Goal: Information Seeking & Learning: Learn about a topic

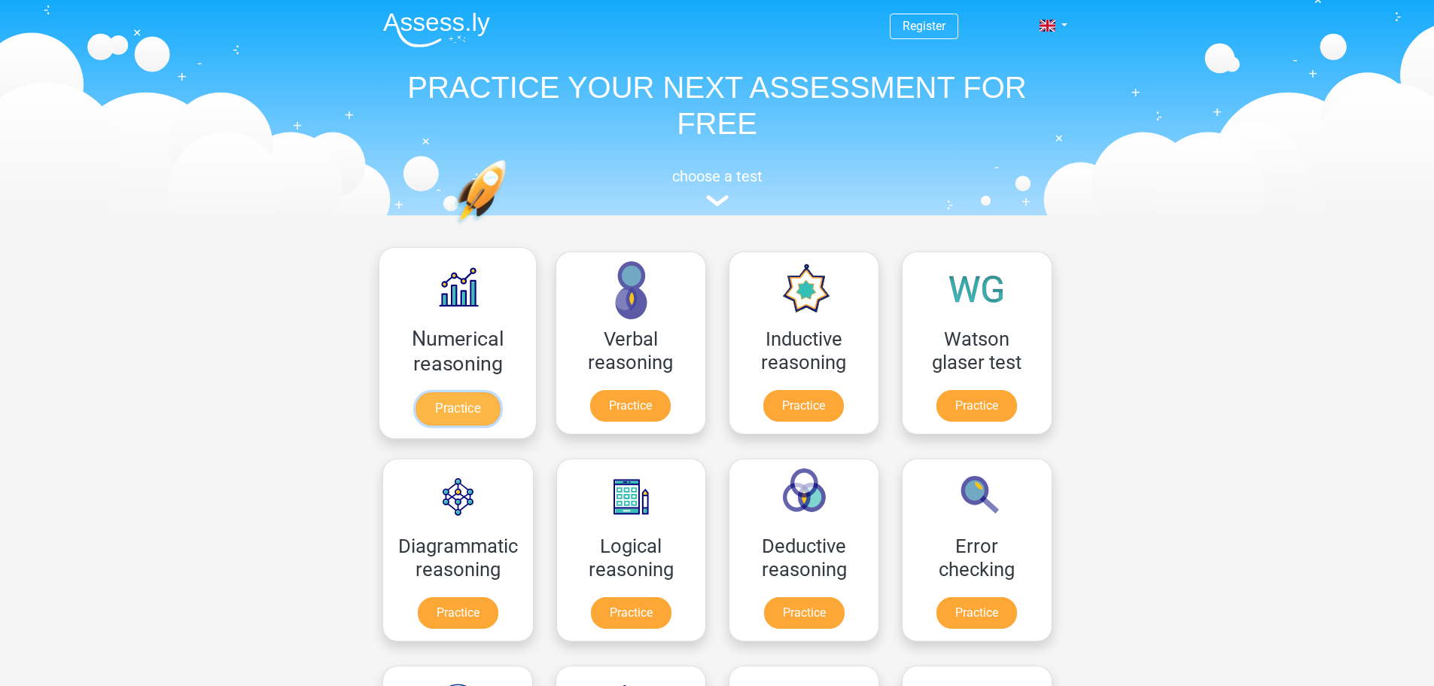
click at [499, 401] on link "Practice" at bounding box center [457, 408] width 84 height 33
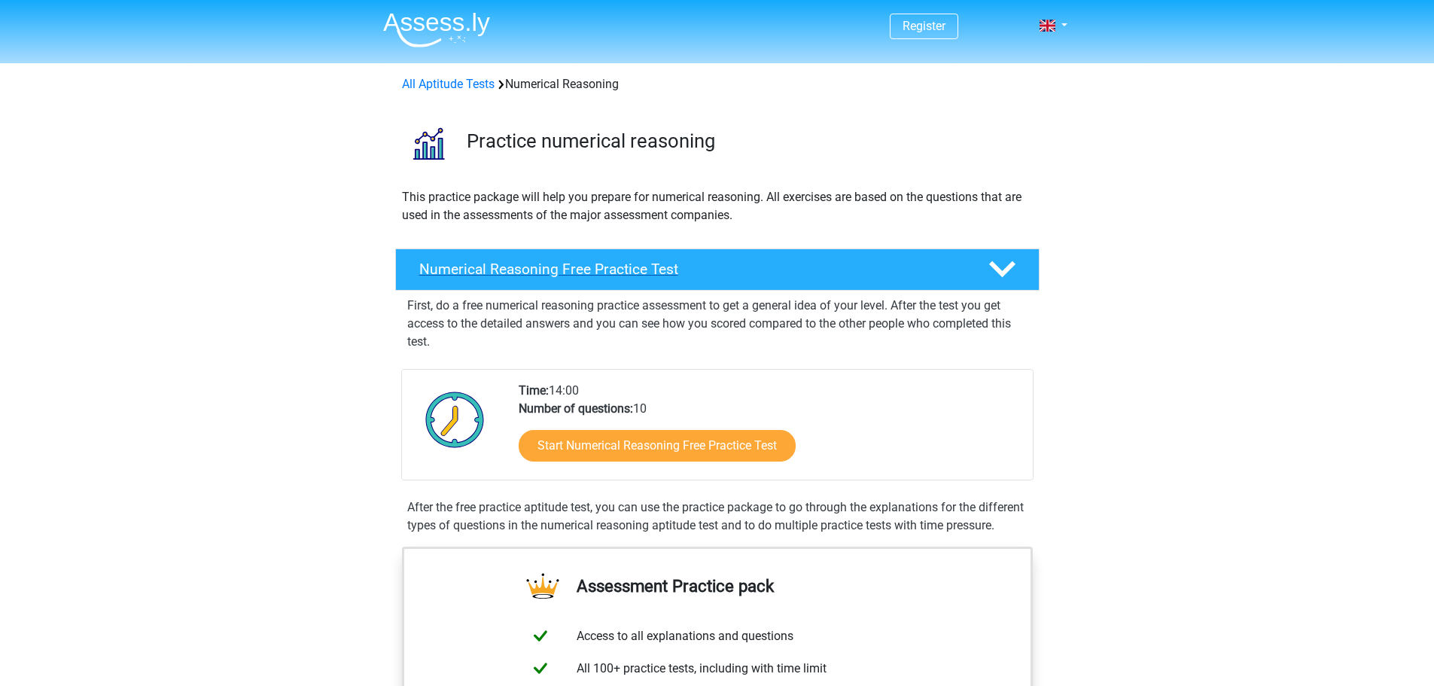
click at [1030, 258] on div "Numerical Reasoning Free Practice Test" at bounding box center [717, 269] width 645 height 42
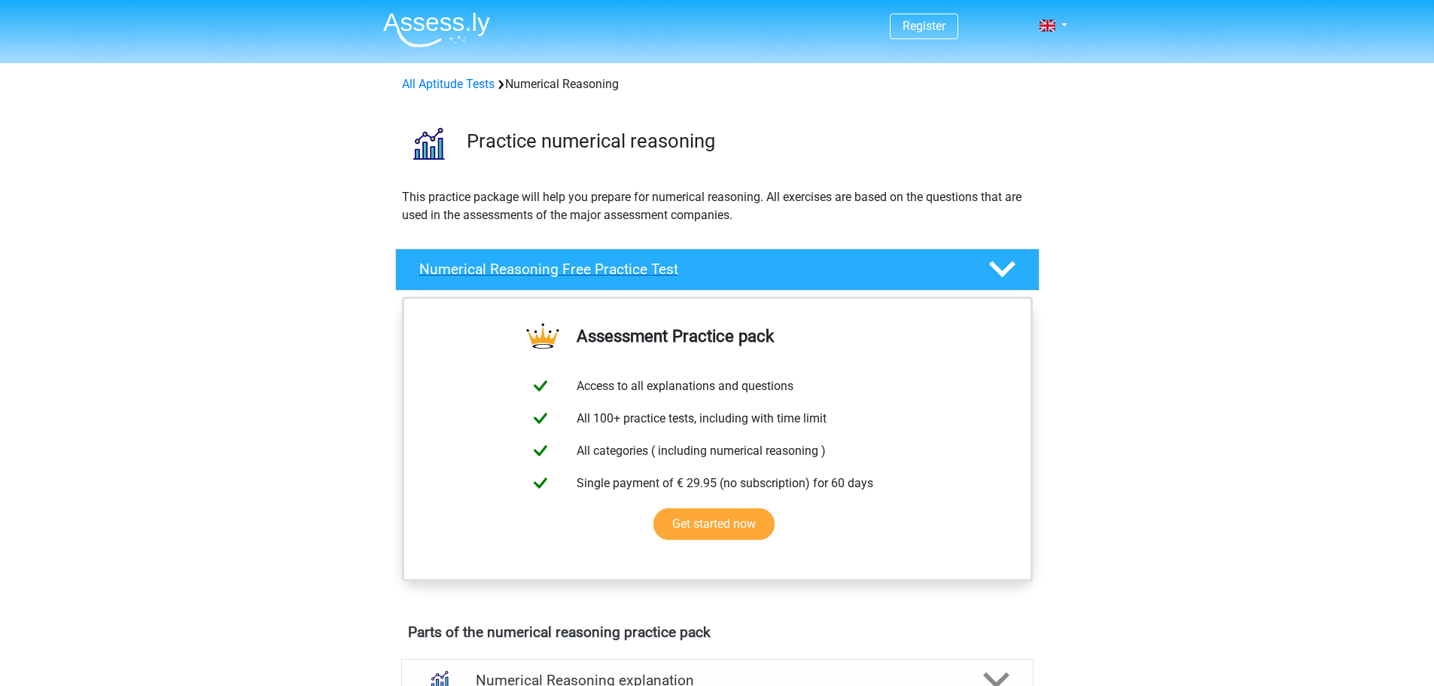
click at [1021, 264] on div at bounding box center [1000, 269] width 51 height 26
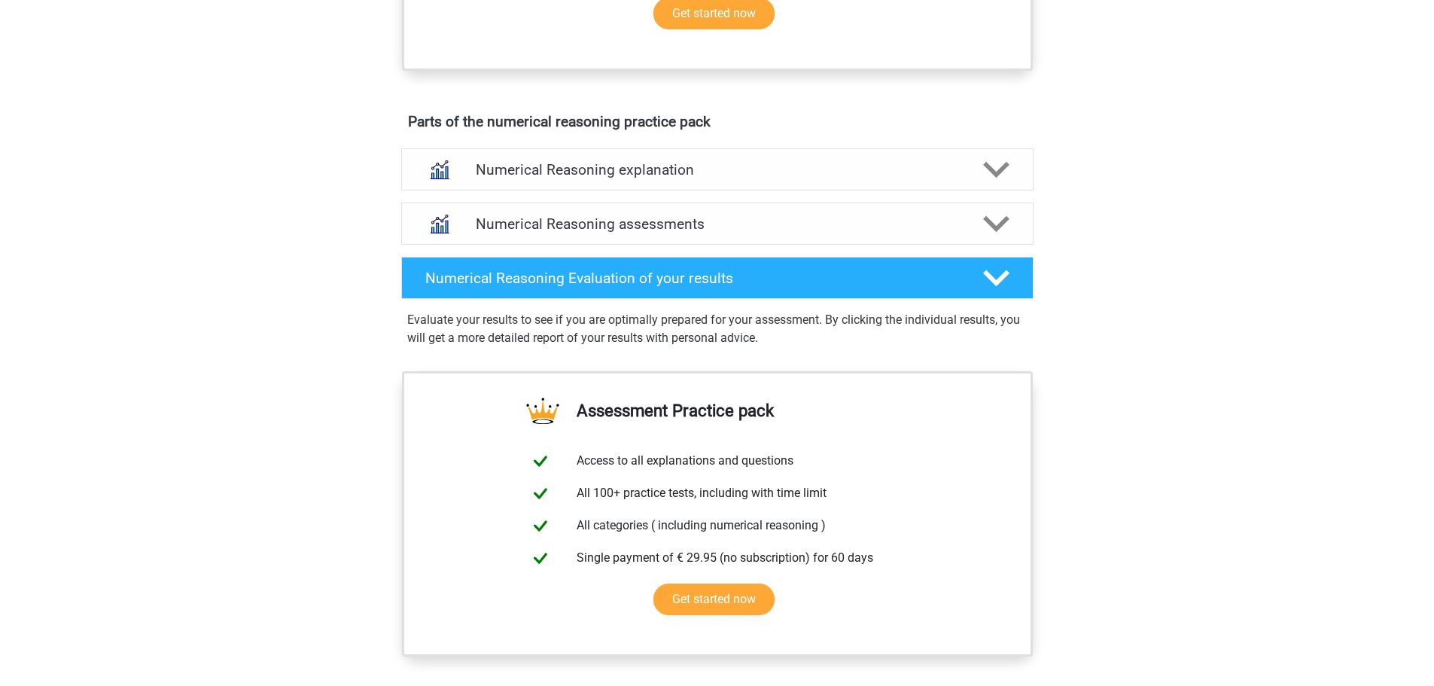
scroll to position [769, 0]
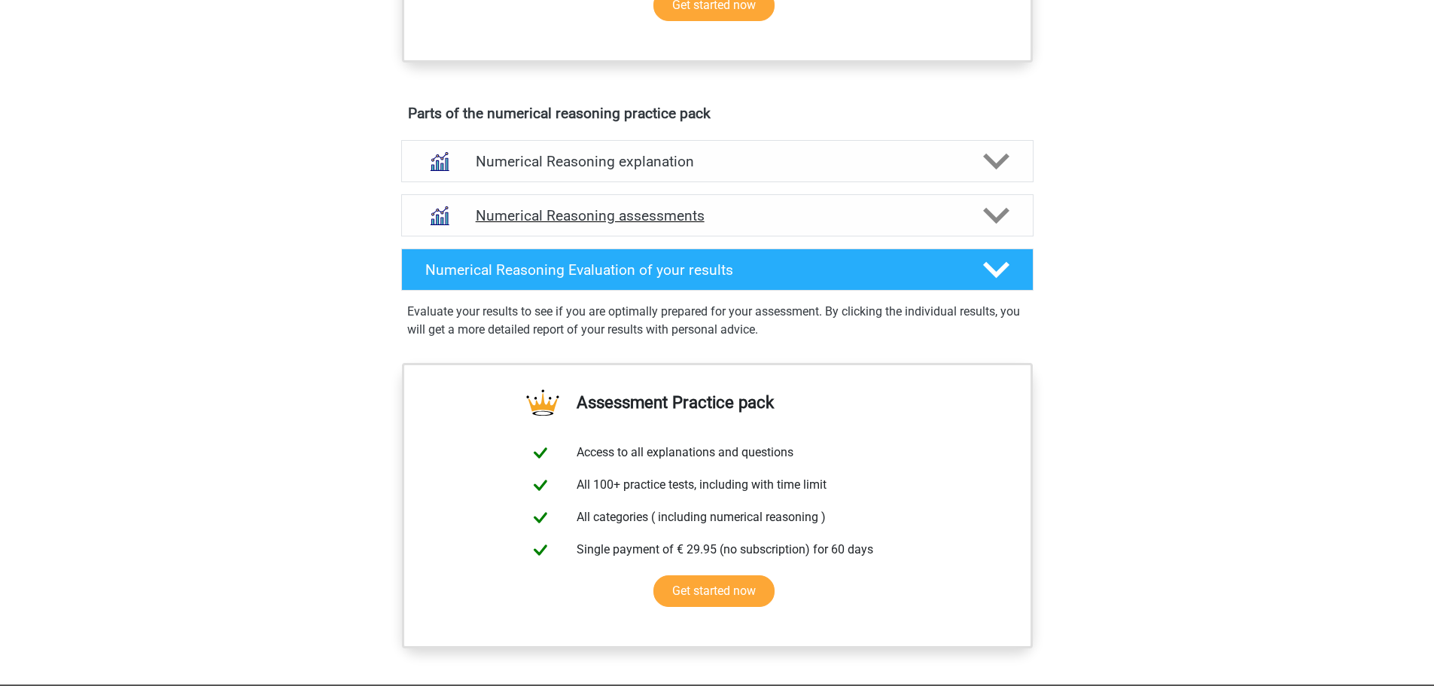
click at [984, 226] on icon at bounding box center [996, 216] width 26 height 26
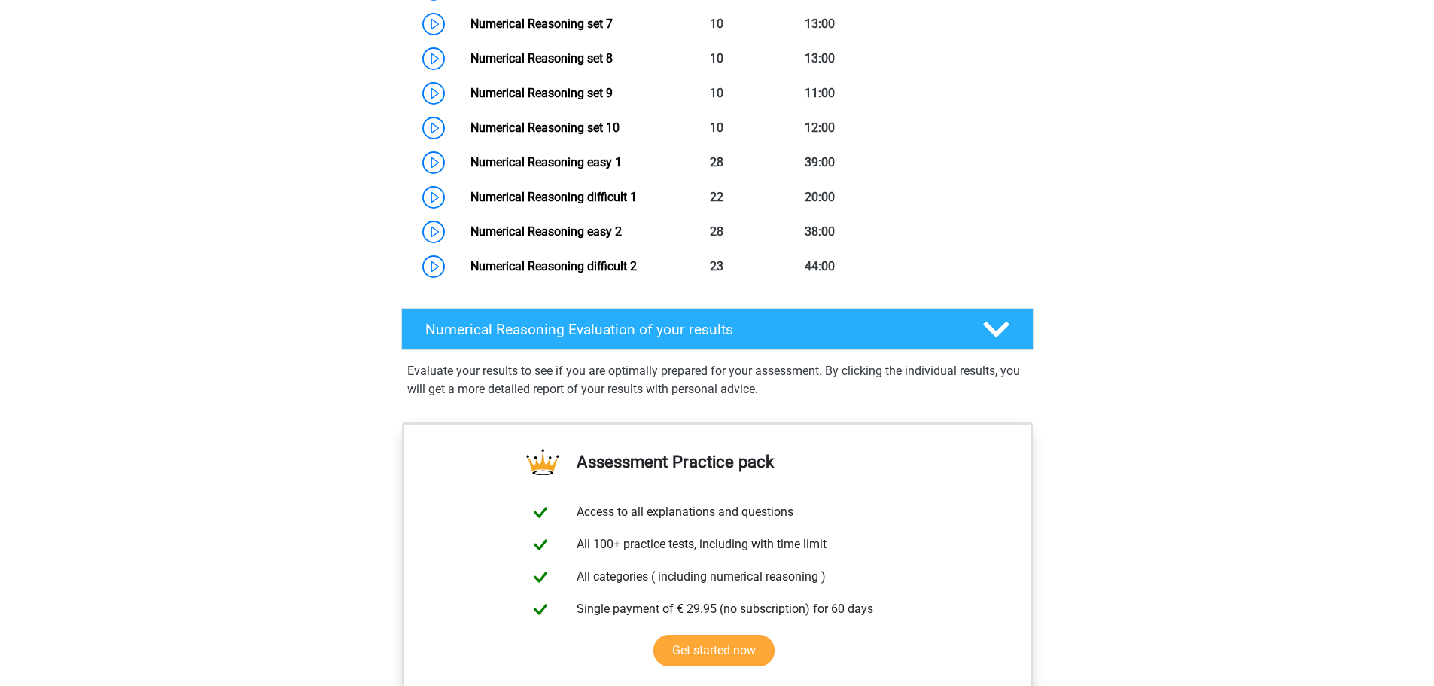
scroll to position [1778, 0]
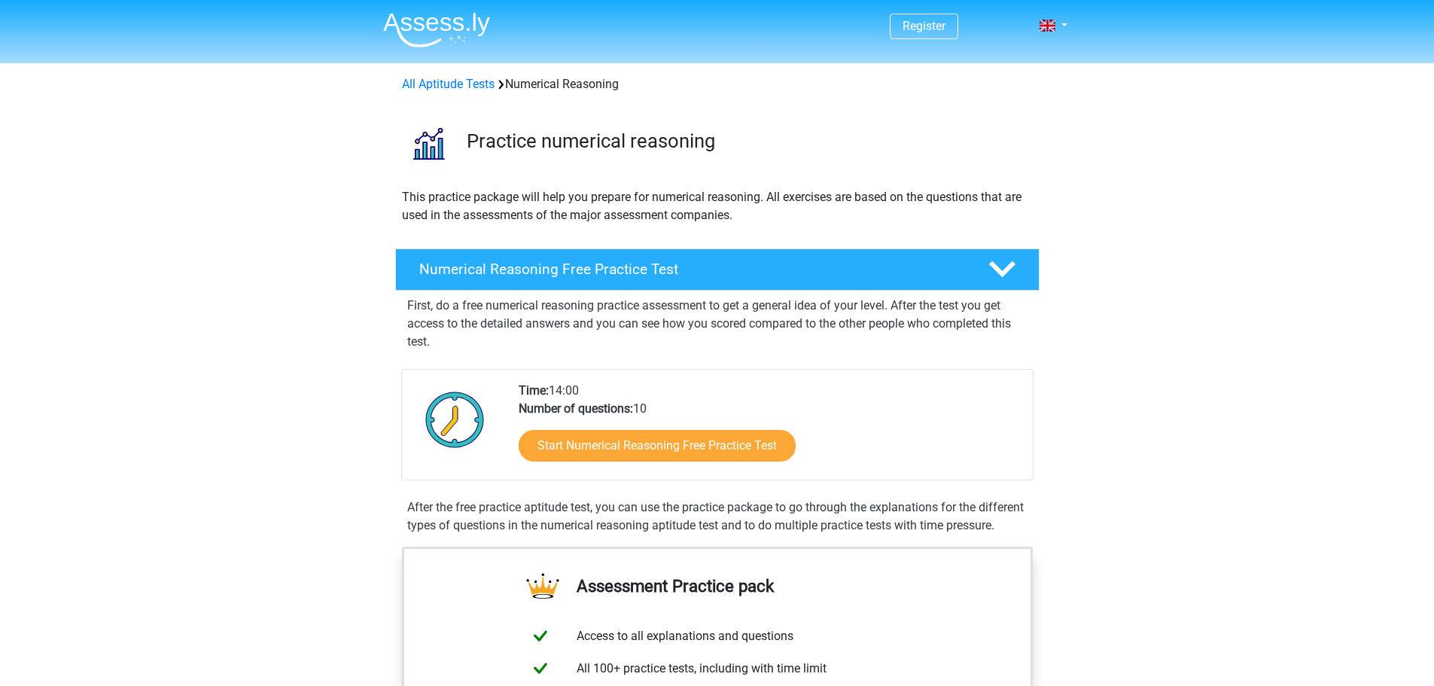
scroll to position [1183, 0]
